Goal: Task Accomplishment & Management: Manage account settings

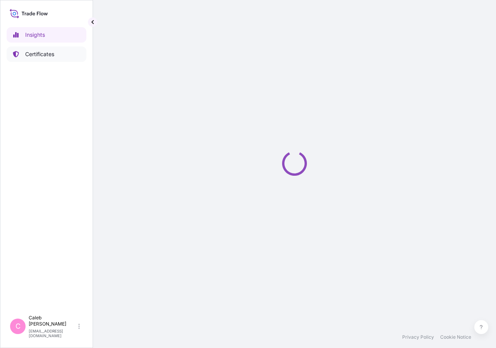
click at [32, 57] on p "Certificates" at bounding box center [39, 54] width 29 height 8
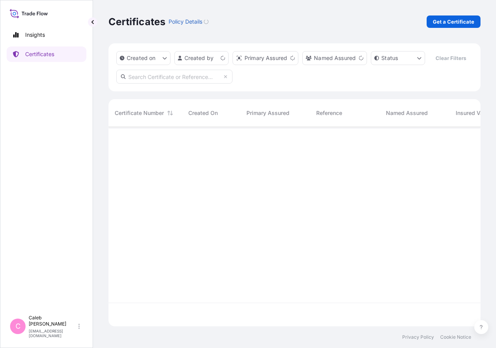
scroll to position [181, 365]
click at [166, 84] on input "text" at bounding box center [174, 77] width 116 height 14
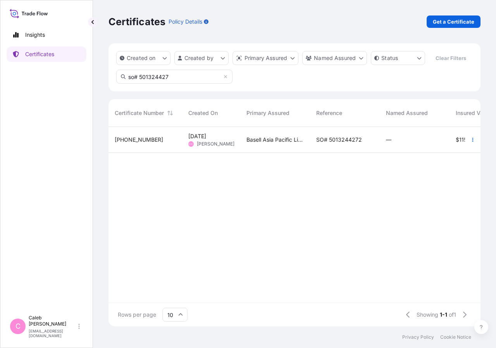
type input "so# 501324427"
click at [369, 144] on div "SO# 5013244272" at bounding box center [344, 140] width 57 height 8
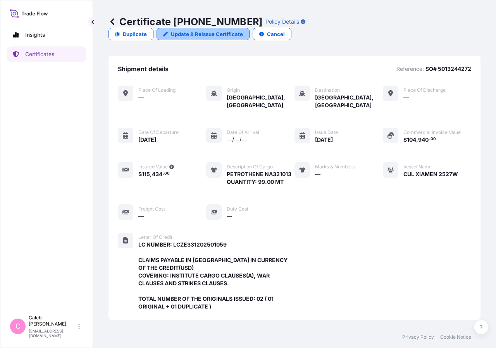
click at [243, 30] on p "Update & Reissue Certificate" at bounding box center [207, 34] width 72 height 8
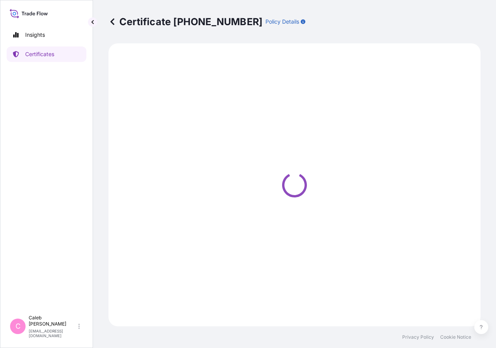
select select "Sea"
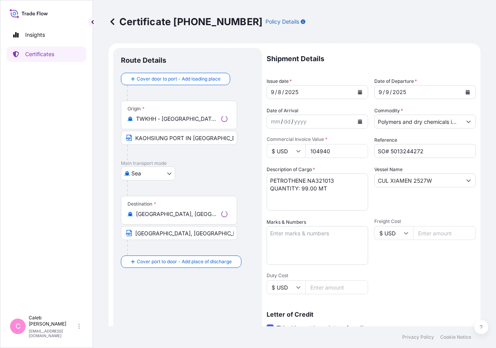
select select "32034"
click at [465, 92] on icon "Calendar" at bounding box center [467, 92] width 4 height 5
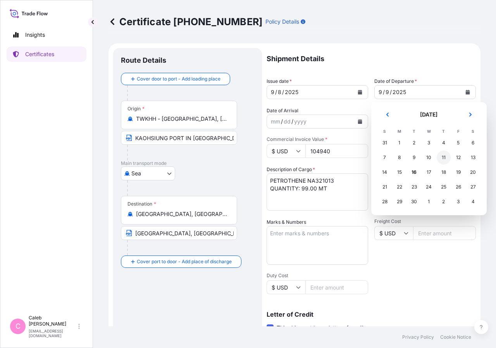
click at [444, 159] on div "11" at bounding box center [443, 158] width 14 height 14
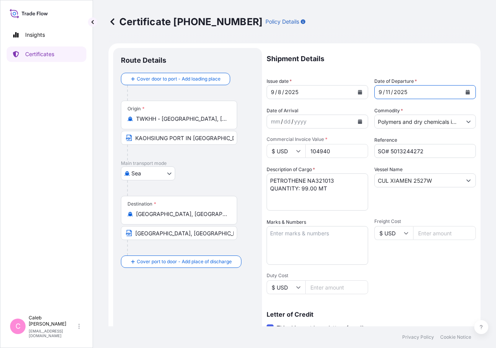
click at [357, 91] on icon "Calendar" at bounding box center [359, 92] width 5 height 5
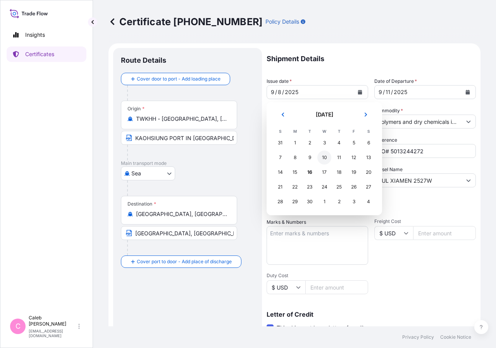
click at [325, 159] on div "10" at bounding box center [324, 158] width 14 height 14
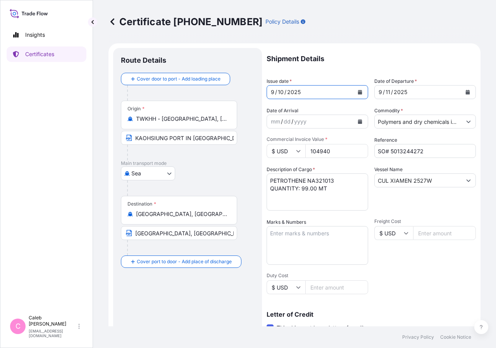
click at [436, 287] on div "Shipment Details Issue date * 9 / 10 / 2025 Date of Departure * 9 / 11 / 2025 D…" at bounding box center [370, 262] width 209 height 428
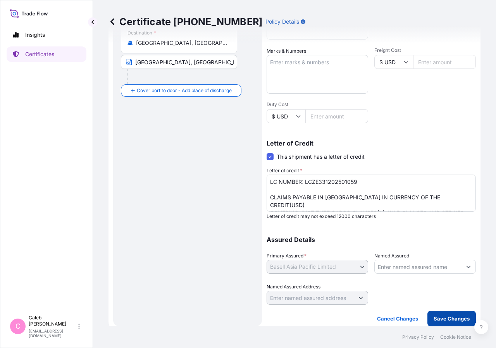
click at [450, 316] on p "Save Changes" at bounding box center [451, 319] width 36 height 8
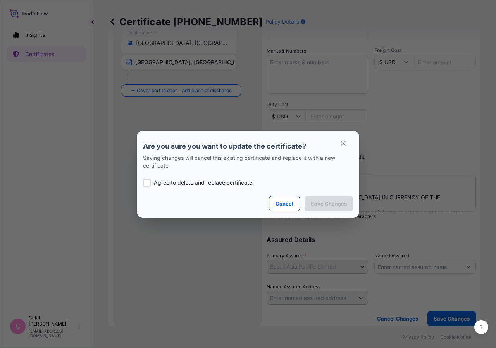
click at [148, 180] on div at bounding box center [147, 183] width 8 height 8
checkbox input "true"
click at [314, 201] on p "Save Changes" at bounding box center [329, 204] width 36 height 8
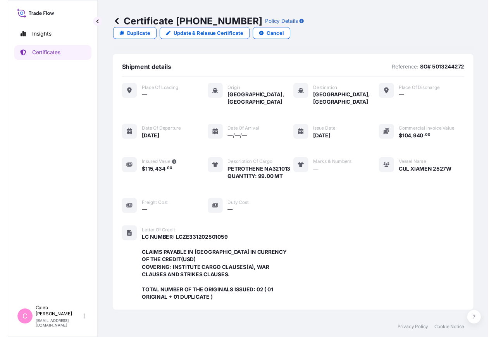
scroll to position [216, 0]
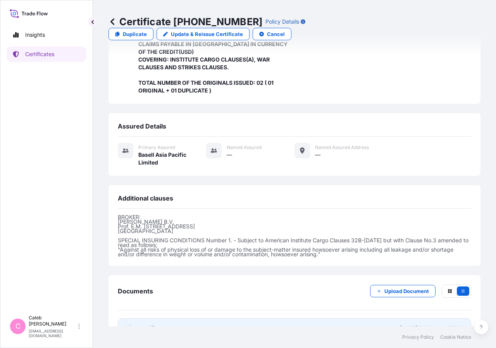
click at [158, 324] on span "Certificate" at bounding box center [152, 328] width 28 height 8
